Goal: Use online tool/utility

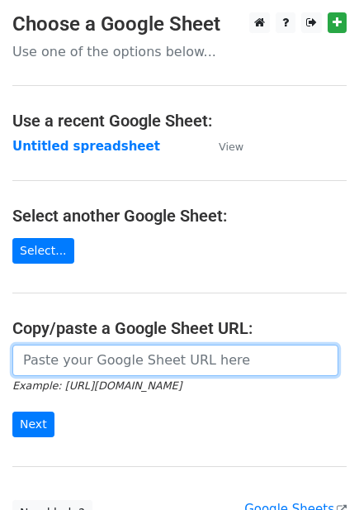
click at [94, 373] on input "url" at bounding box center [175, 359] width 326 height 31
paste input "https://docs.google.com/spreadsheets/d/1FxmSsdQmAR12eQLGpiVlht68CmwZO9nl6i9HpT-…"
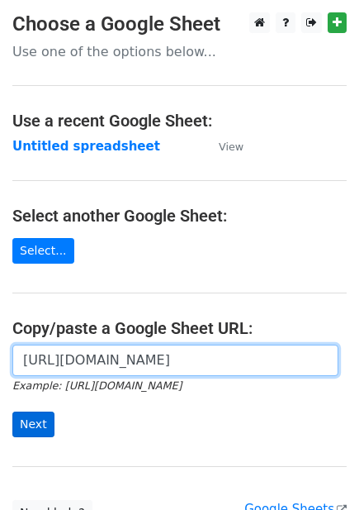
type input "https://docs.google.com/spreadsheets/d/1FxmSsdQmAR12eQLGpiVlht68CmwZO9nl6i9HpT-…"
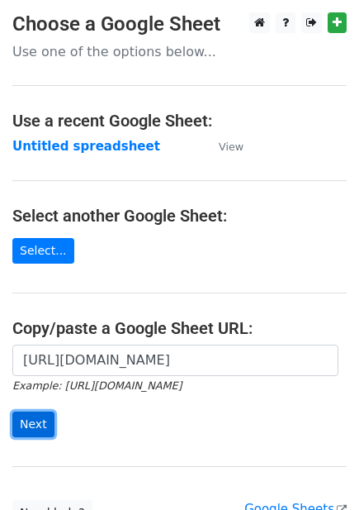
click at [37, 425] on input "Next" at bounding box center [33, 424] width 42 height 26
